Goal: Task Accomplishment & Management: Manage account settings

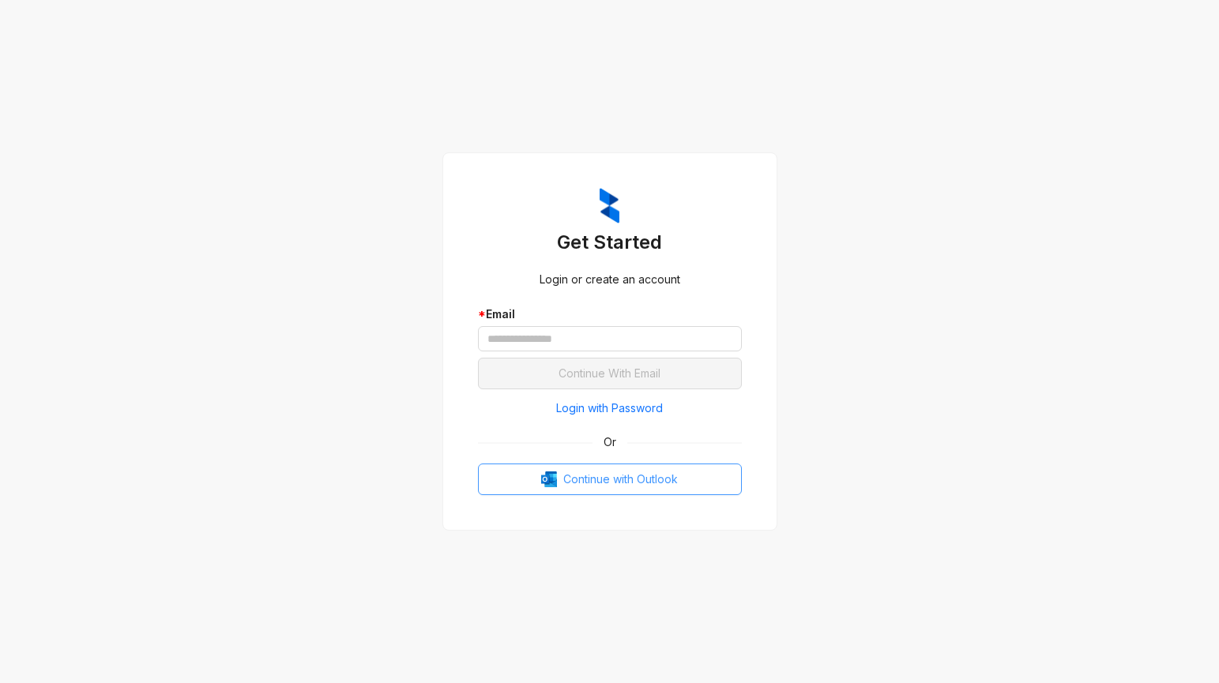
click at [642, 476] on span "Continue with Outlook" at bounding box center [620, 479] width 115 height 17
click at [627, 480] on span "Continue with Outlook" at bounding box center [620, 479] width 115 height 17
click at [927, 101] on div "Get Started Login or create an account * Email Continue With Email Login with P…" at bounding box center [609, 341] width 1219 height 683
click at [607, 479] on span "Continue with Outlook" at bounding box center [620, 479] width 115 height 17
click at [600, 211] on img at bounding box center [609, 206] width 20 height 36
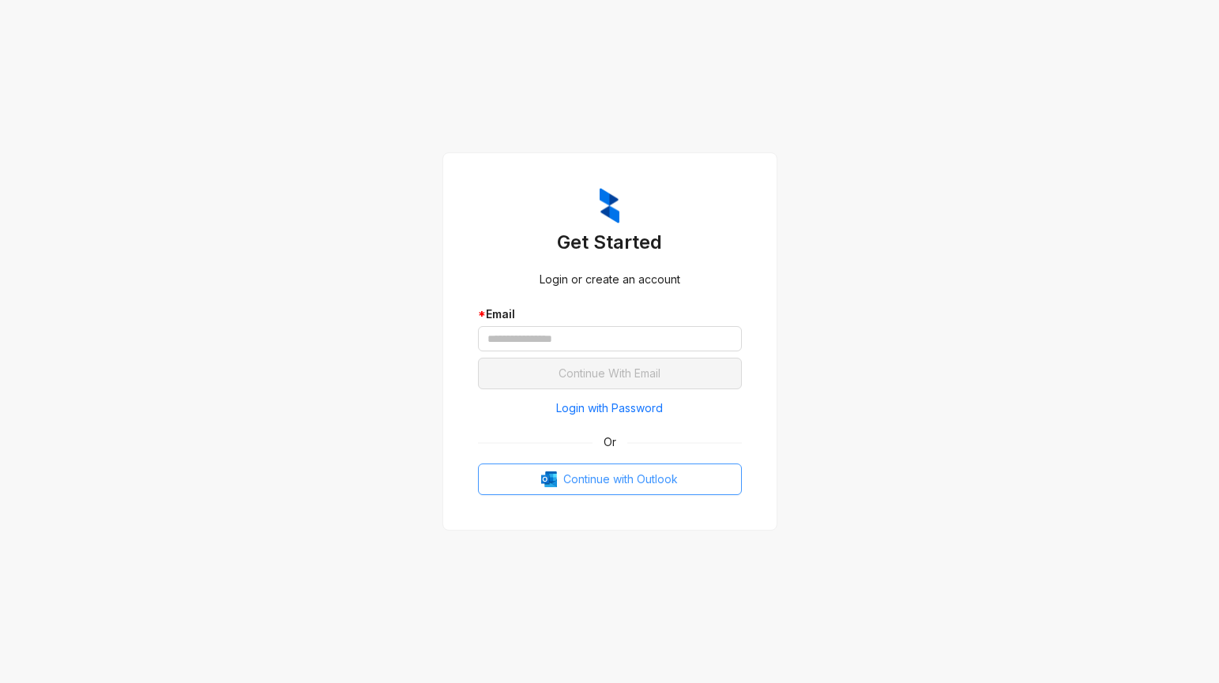
click at [658, 472] on span "Continue with Outlook" at bounding box center [620, 479] width 115 height 17
